Goal: Task Accomplishment & Management: Use online tool/utility

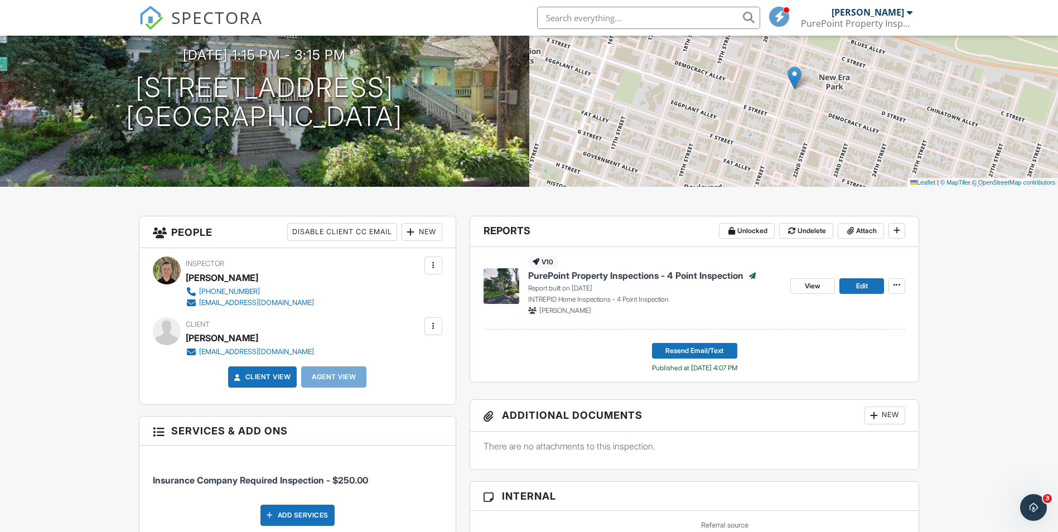
scroll to position [141, 0]
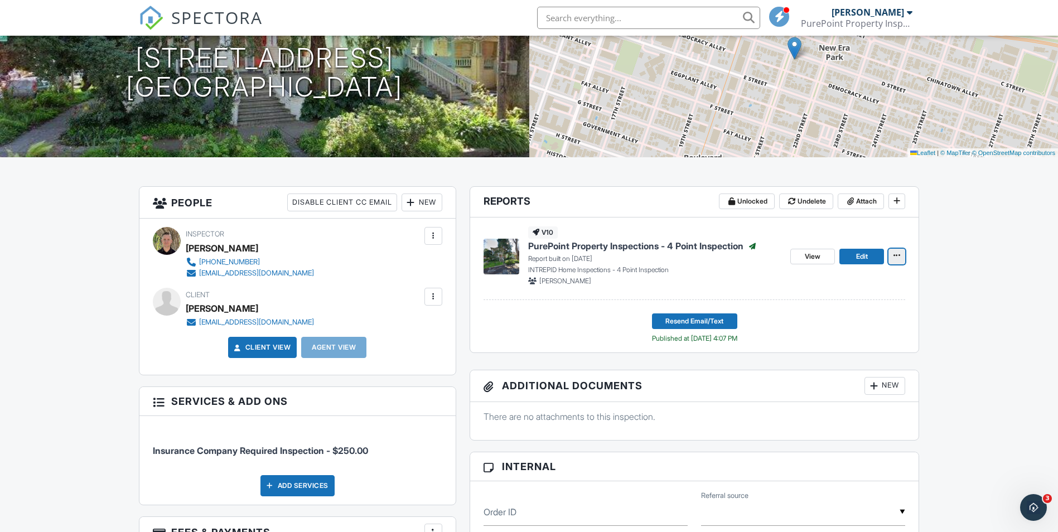
click at [902, 254] on span at bounding box center [897, 255] width 11 height 11
click at [808, 259] on span "View" at bounding box center [813, 256] width 16 height 11
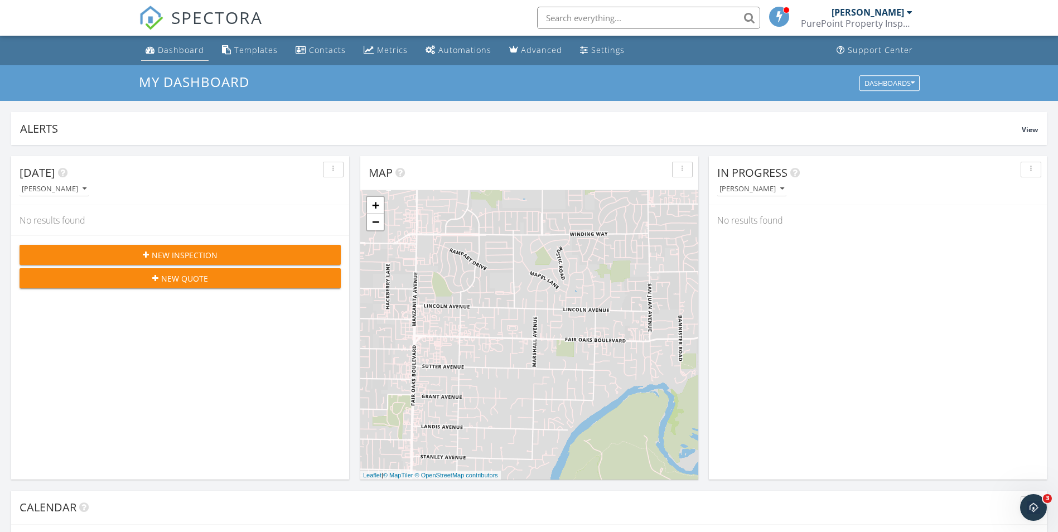
click at [179, 44] on link "Dashboard" at bounding box center [175, 50] width 68 height 21
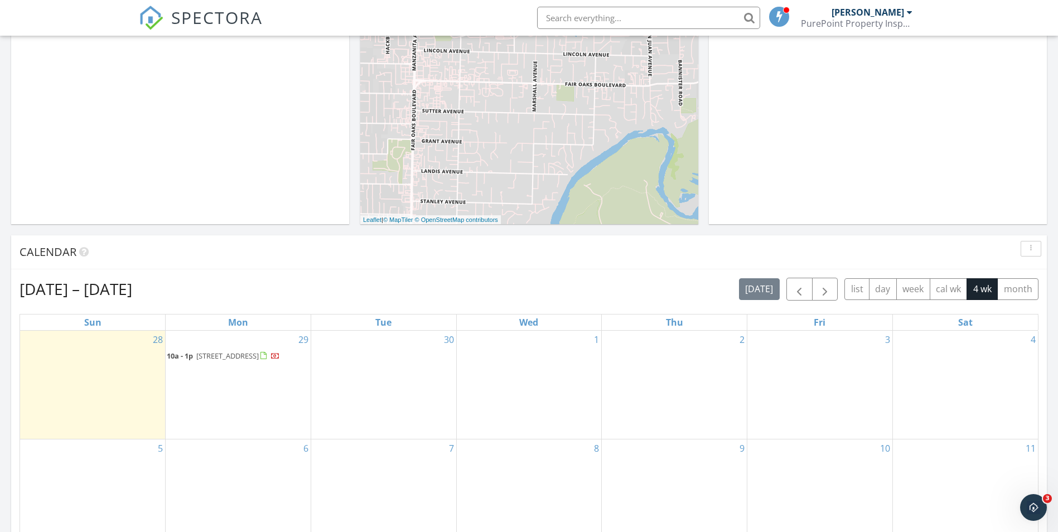
scroll to position [279, 0]
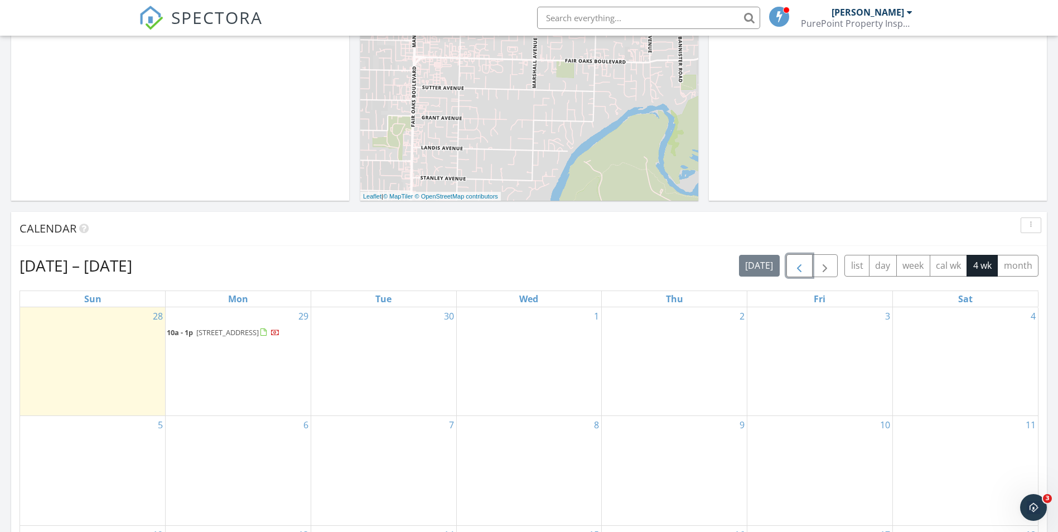
click at [798, 264] on span "button" at bounding box center [799, 265] width 13 height 13
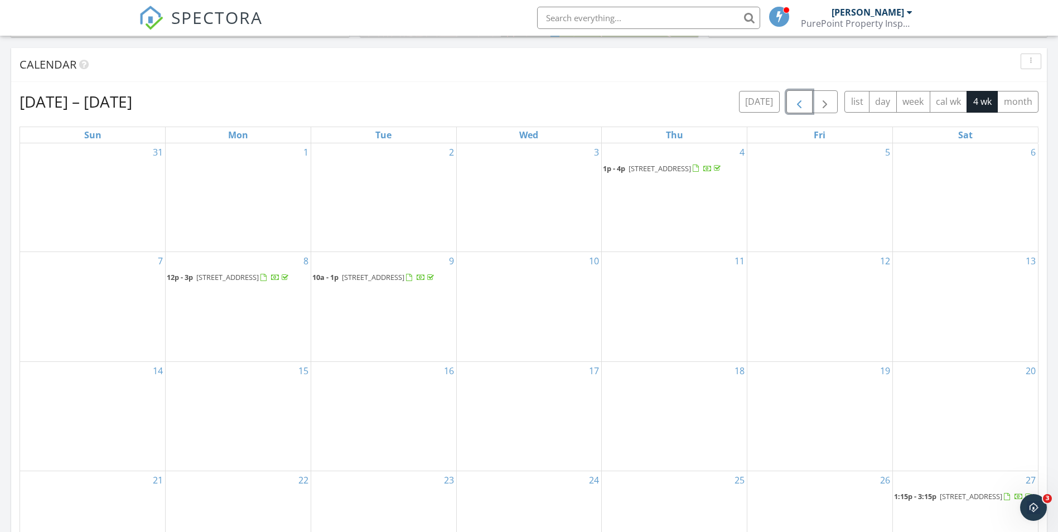
scroll to position [670, 0]
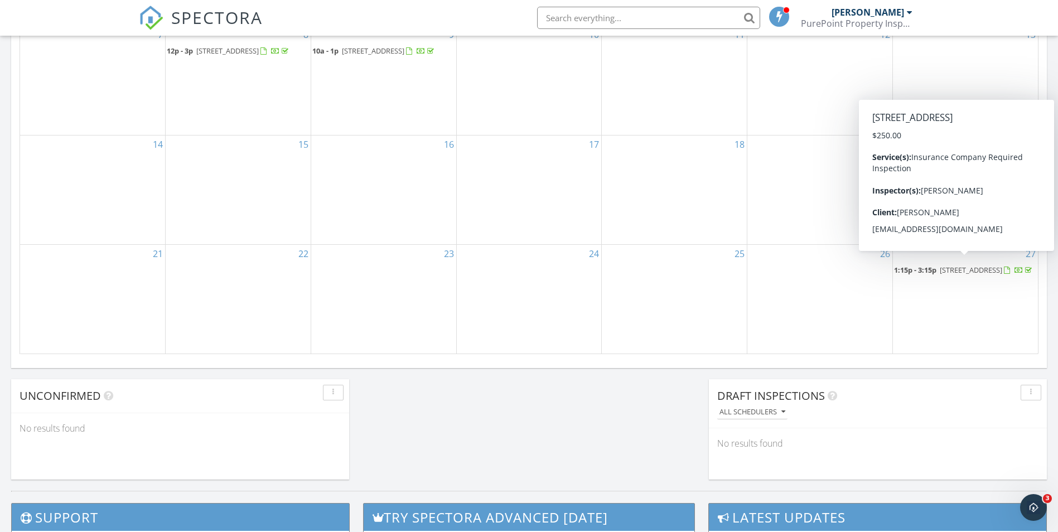
click at [973, 265] on span "403 21st Street, Sacramento 95811" at bounding box center [971, 270] width 62 height 10
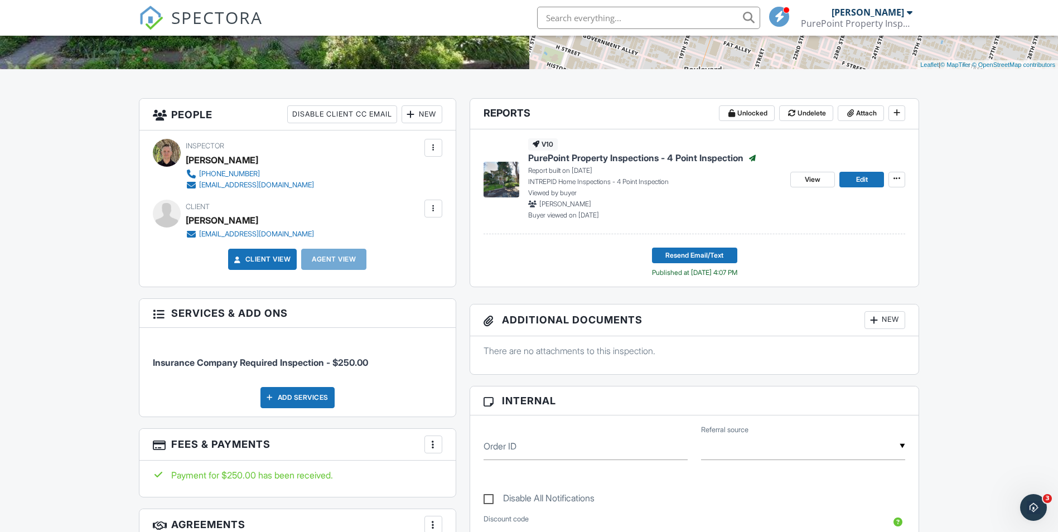
scroll to position [167, 0]
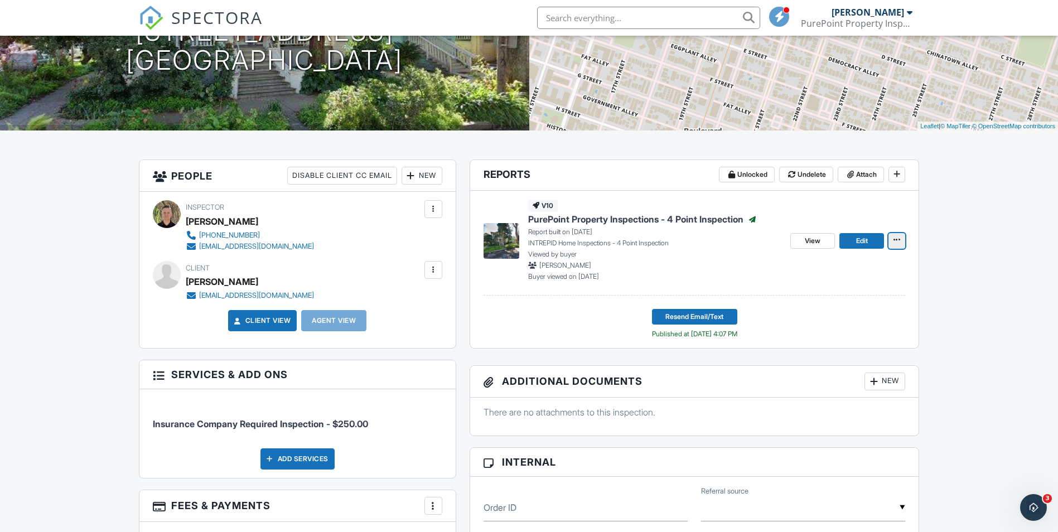
click at [899, 240] on icon at bounding box center [897, 240] width 7 height 8
click at [818, 238] on span "View" at bounding box center [813, 240] width 16 height 11
